Goal: Task Accomplishment & Management: Complete application form

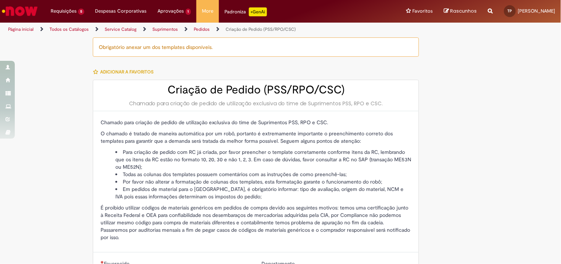
type input "**********"
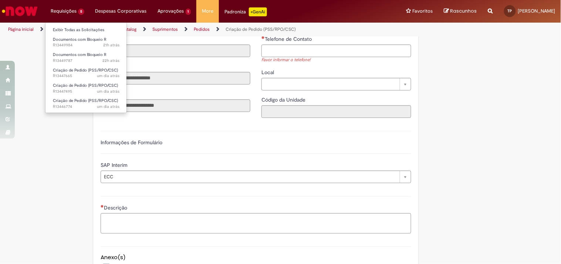
scroll to position [248, 0]
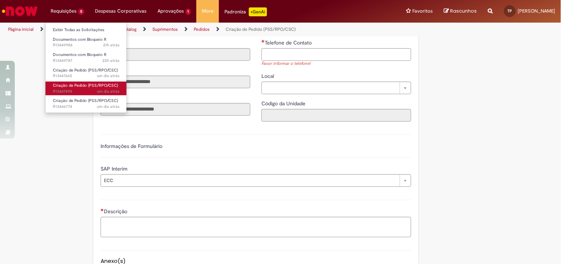
click at [73, 85] on span "Criação de Pedido (PSS/RPO/CSC)" at bounding box center [85, 86] width 65 height 6
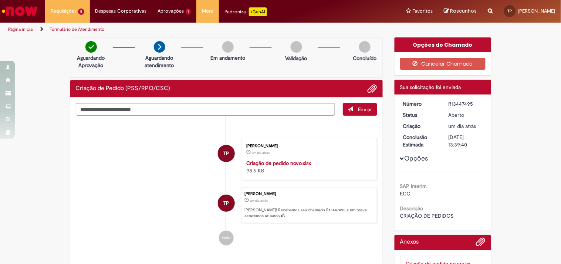
drag, startPoint x: 446, startPoint y: 102, endPoint x: 474, endPoint y: 103, distance: 27.8
click at [474, 103] on dd "R13447495" at bounding box center [466, 103] width 46 height 7
copy div "R13447495"
